Goal: Task Accomplishment & Management: Complete application form

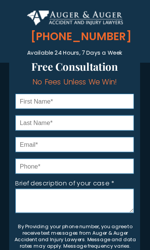
scroll to position [180, 0]
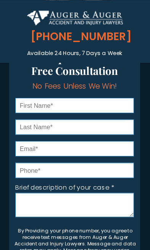
click at [107, 104] on input "text" at bounding box center [74, 105] width 119 height 15
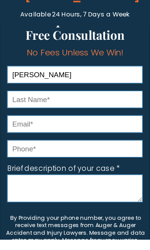
type input "[PERSON_NAME]"
click at [95, 119] on input "text" at bounding box center [74, 126] width 119 height 15
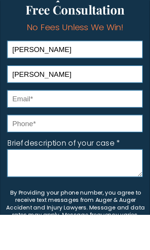
type input "[PERSON_NAME]"
click at [84, 141] on input "email" at bounding box center [74, 148] width 119 height 15
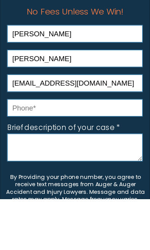
type input "[EMAIL_ADDRESS][DOMAIN_NAME]"
click at [102, 162] on input "tel" at bounding box center [74, 169] width 119 height 15
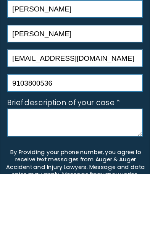
type input "9103800536"
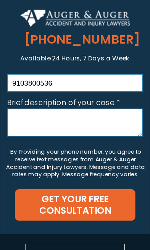
scroll to position [275, 0]
click at [22, 106] on textarea "Brief description of your case *" at bounding box center [74, 109] width 119 height 24
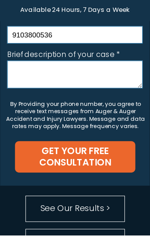
click at [16, 97] on textarea "Brief description of your case *" at bounding box center [74, 109] width 119 height 24
paste textarea "Absolutely — here’s the updated short version with your military status and the…"
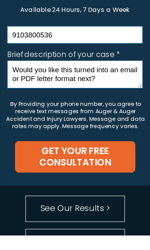
scroll to position [201, 0]
click at [86, 97] on textarea "Absolutely — here’s the updated short version with your military status and the…" at bounding box center [74, 109] width 119 height 24
click at [85, 97] on textarea "Absolutely — here’s the updated short version with your military status and the…" at bounding box center [74, 109] width 119 height 24
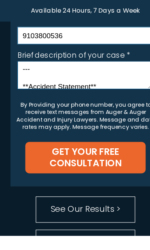
scroll to position [39, 0]
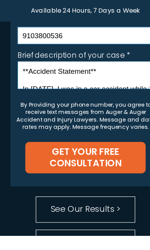
click at [93, 97] on textarea "Absolutely — here’s the updated short version with your military status and the…" at bounding box center [74, 109] width 119 height 24
click at [96, 97] on textarea "Absolutely — here’s the updated short version with your military status and the…" at bounding box center [74, 109] width 119 height 24
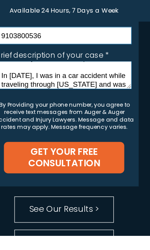
scroll to position [3, 0]
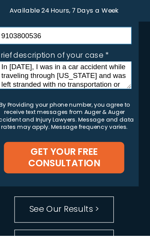
click at [15, 97] on textarea "In [DATE], I was in a car accident while traveling through [US_STATE] and was l…" at bounding box center [74, 109] width 119 height 24
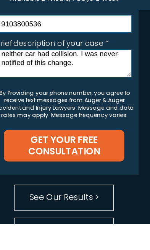
scroll to position [63, 0]
click at [102, 97] on textarea "In [DATE], I was in a car accident while traveling through [US_STATE] and was l…" at bounding box center [74, 109] width 119 height 24
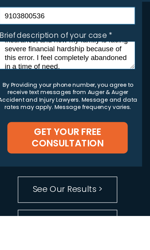
scroll to position [110, 0]
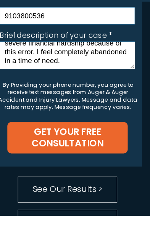
click at [91, 97] on textarea "In [DATE], I was in a car accident while traveling through [US_STATE] and was l…" at bounding box center [74, 109] width 119 height 24
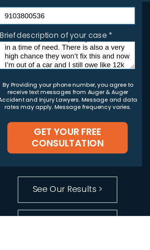
scroll to position [126, 0]
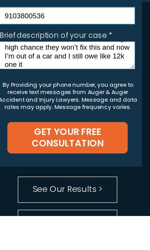
type textarea "In [DATE], I was in a car accident while traveling through [US_STATE] and was l…"
click at [24, 172] on span "GET YOUR FREE CONSULTATION" at bounding box center [74, 182] width 105 height 20
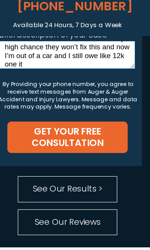
scroll to position [0, 0]
